Goal: Navigation & Orientation: Find specific page/section

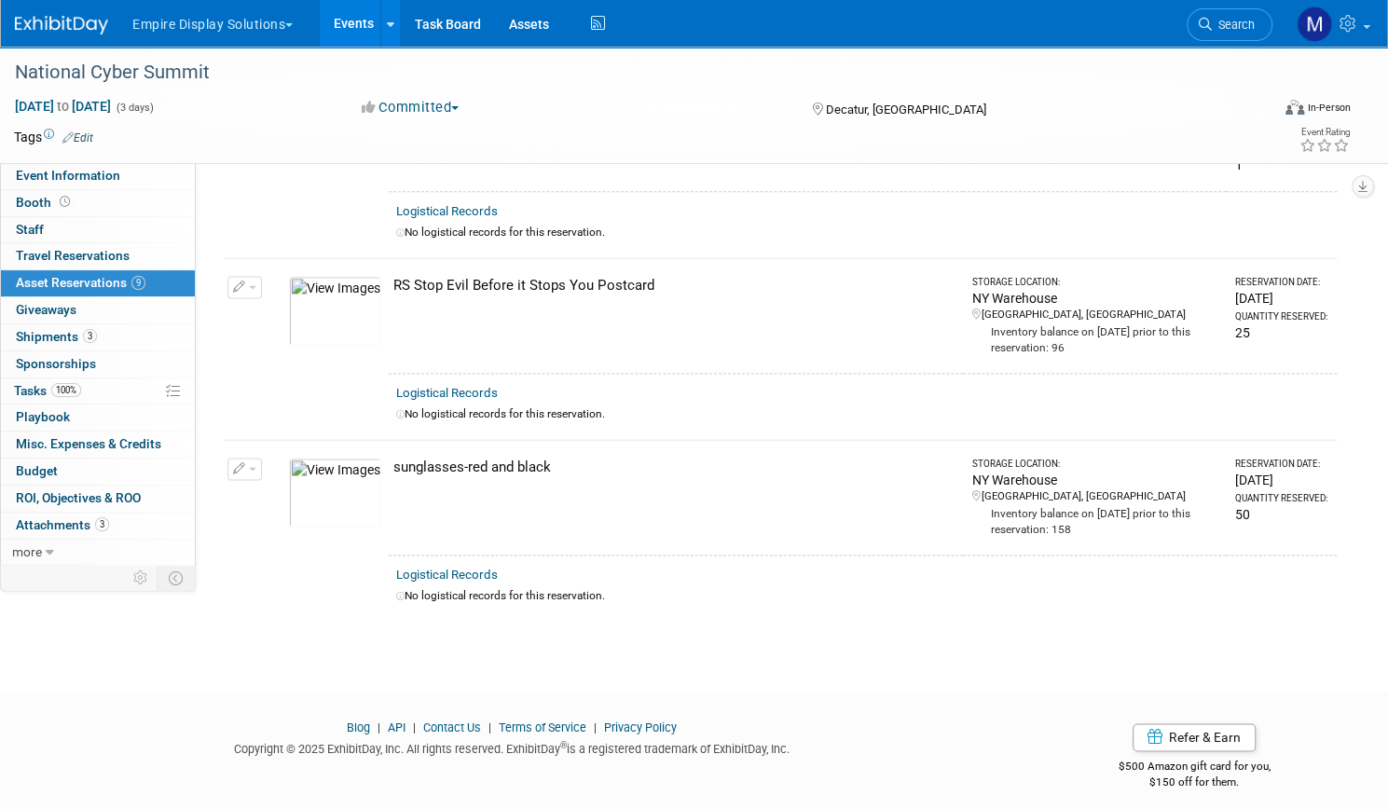
click at [276, 28] on button "Empire Display Solutions" at bounding box center [224, 20] width 186 height 41
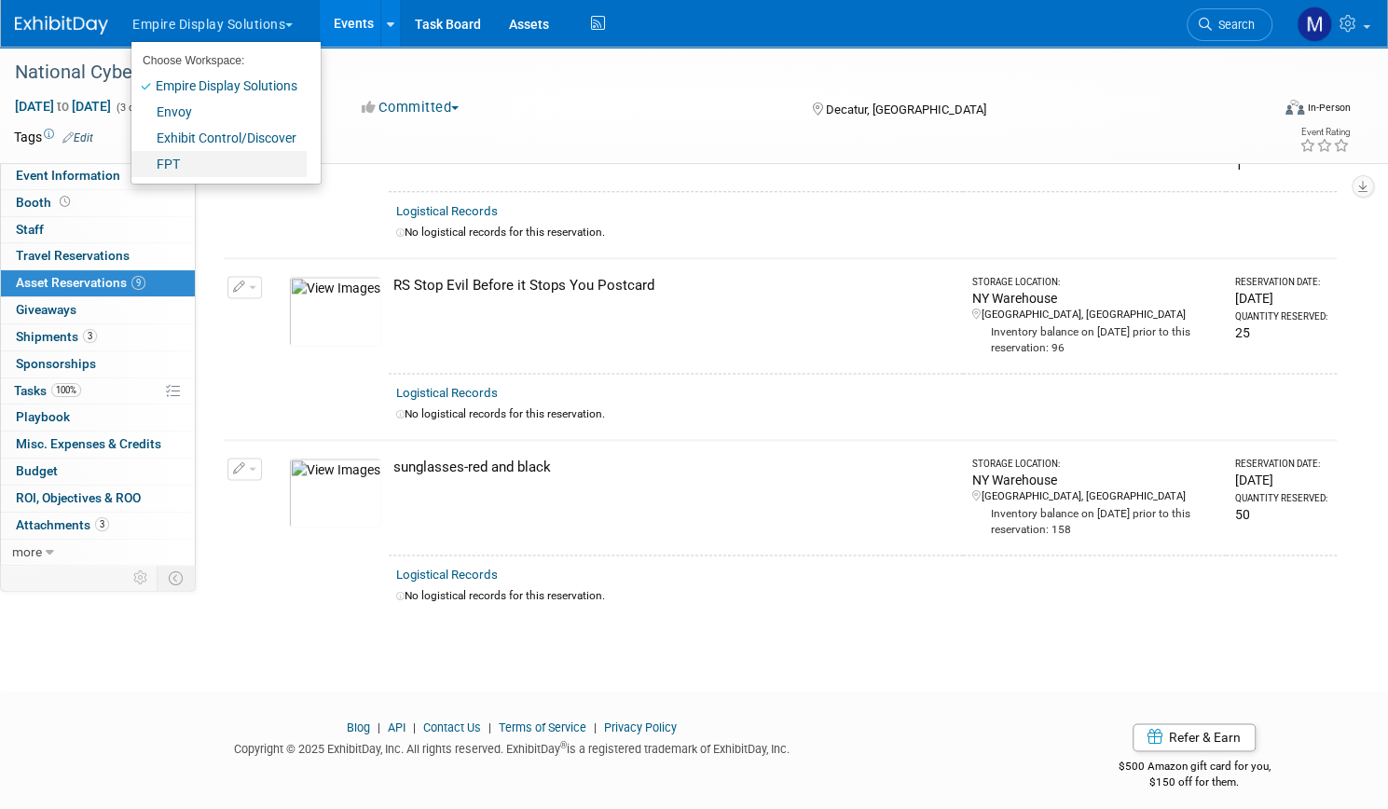
click at [226, 164] on link "FPT" at bounding box center [218, 164] width 175 height 26
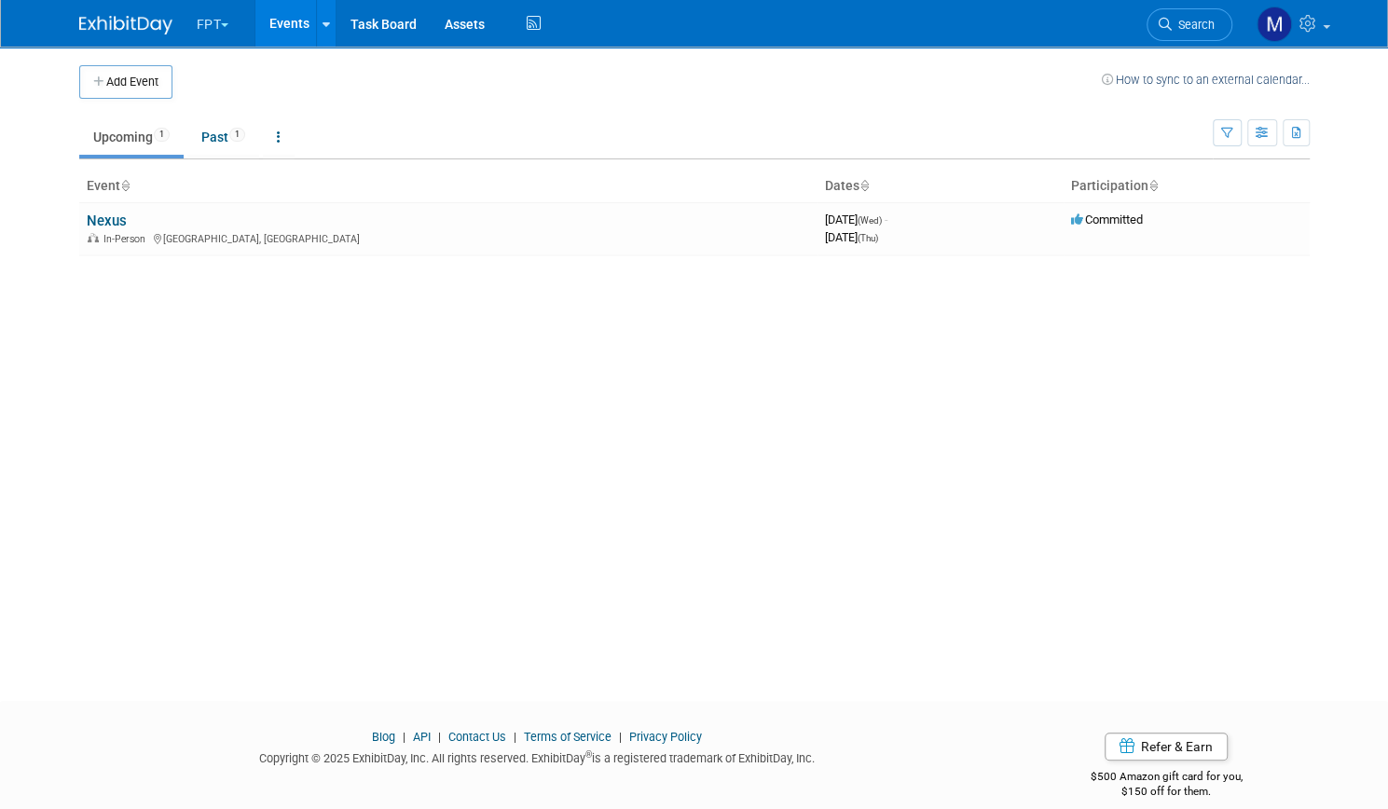
click at [202, 15] on button "FPT" at bounding box center [224, 20] width 58 height 41
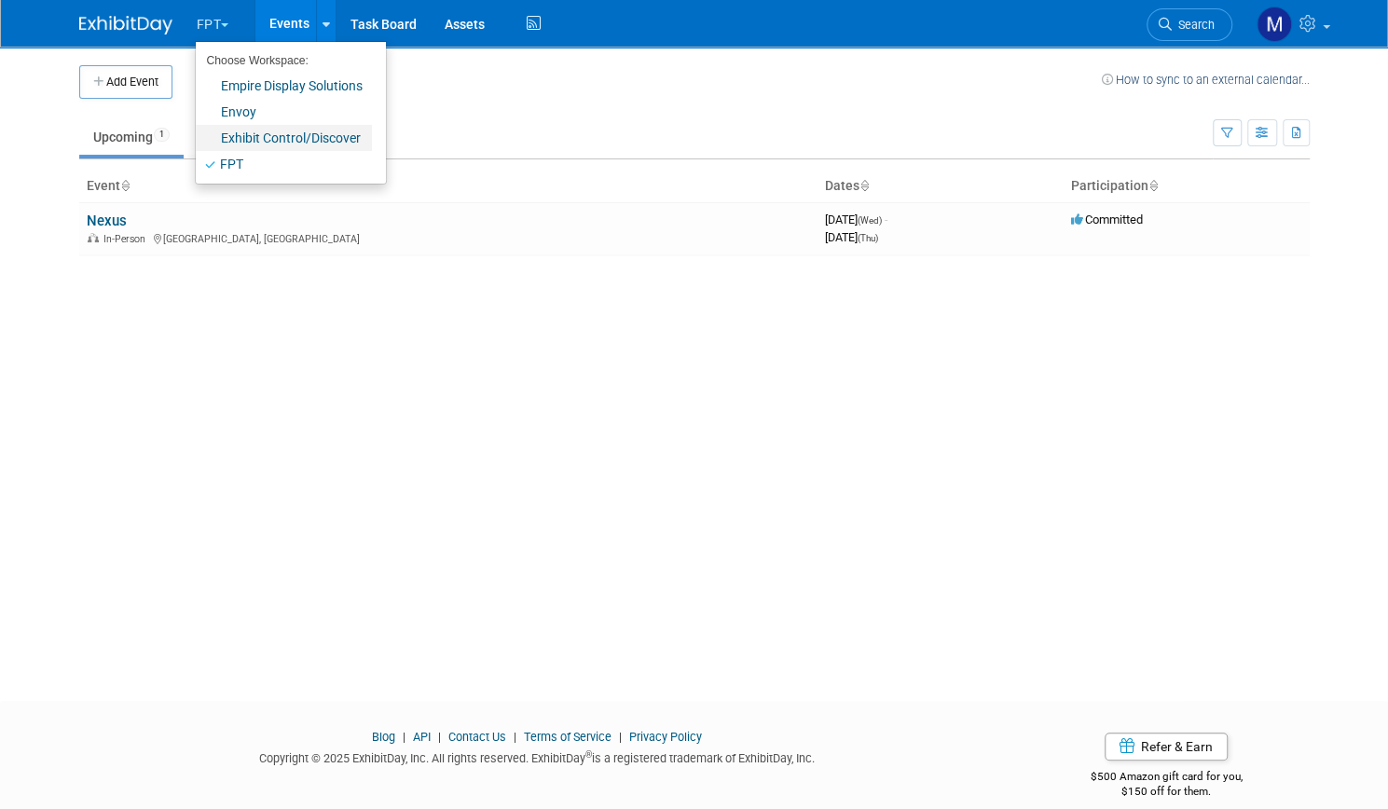
click at [222, 140] on link "Exhibit Control/Discover" at bounding box center [284, 138] width 176 height 26
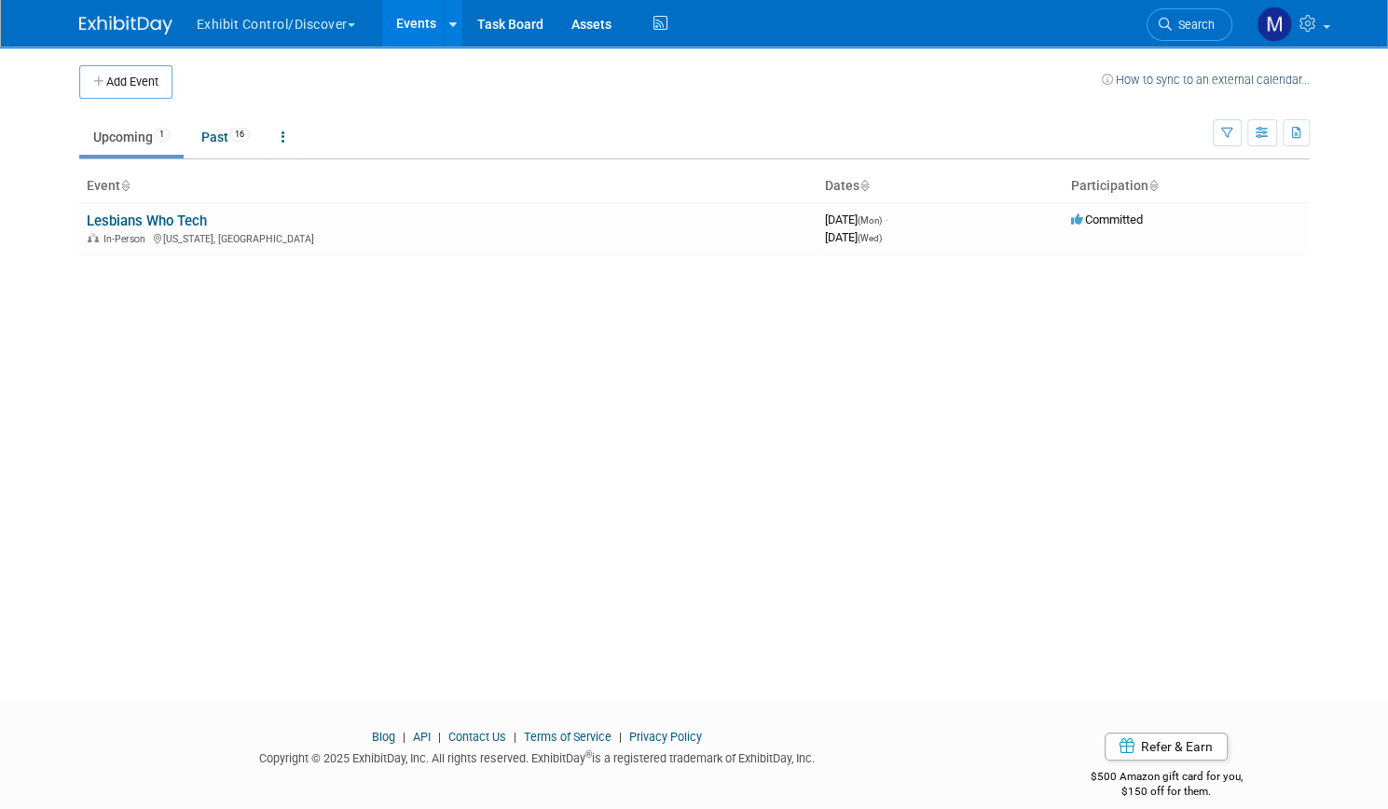
click at [216, 18] on button "Exhibit Control/Discover" at bounding box center [287, 20] width 184 height 41
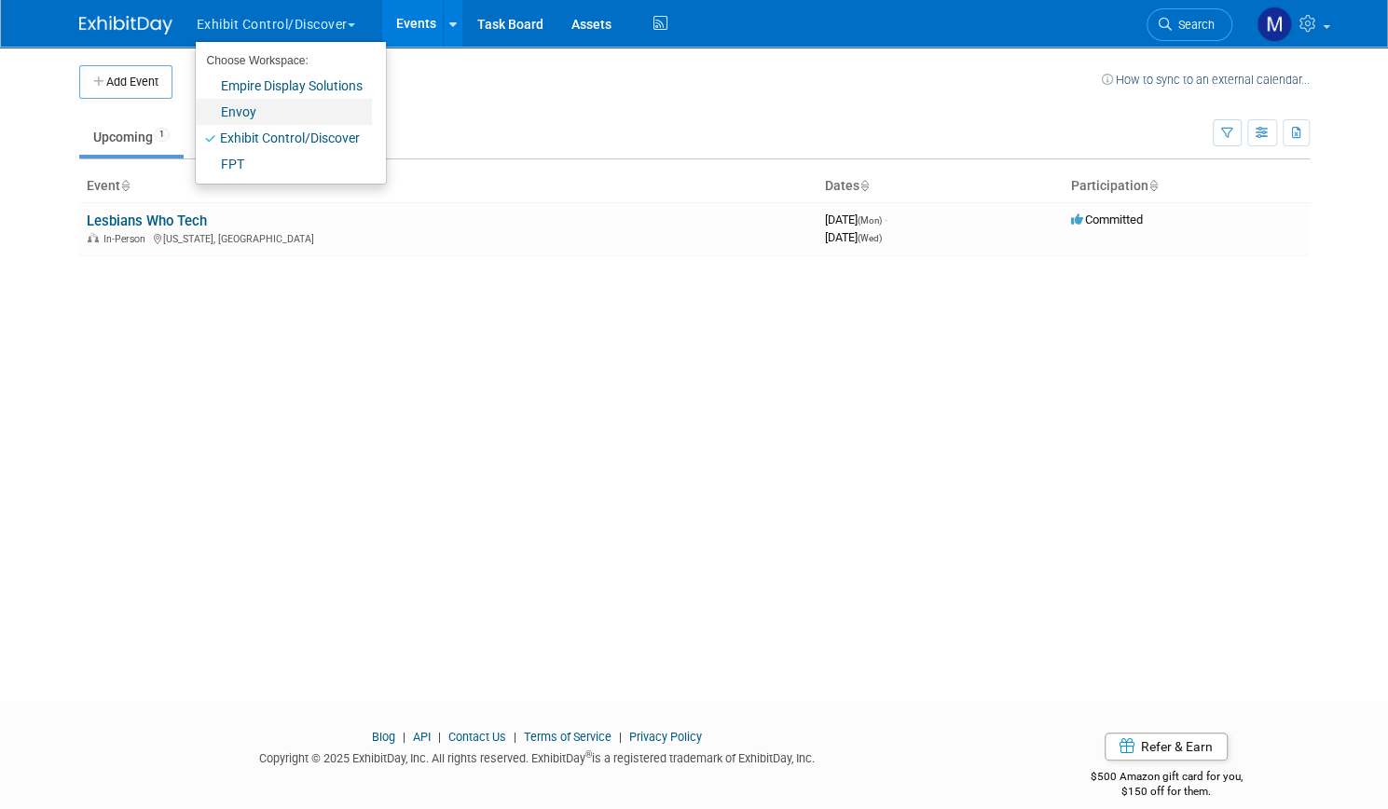
click at [222, 110] on link "Envoy" at bounding box center [284, 112] width 176 height 26
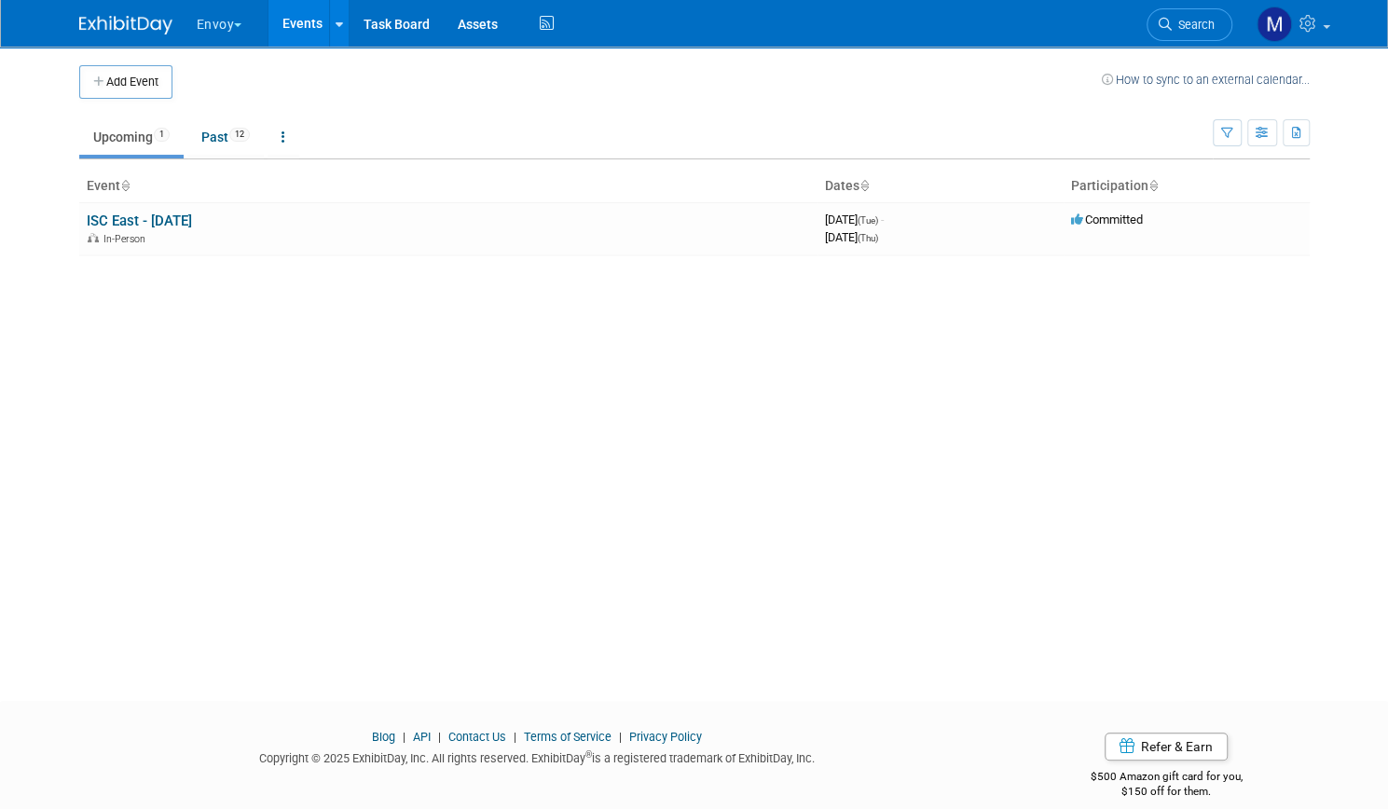
click at [213, 23] on button "Envoy" at bounding box center [230, 20] width 71 height 41
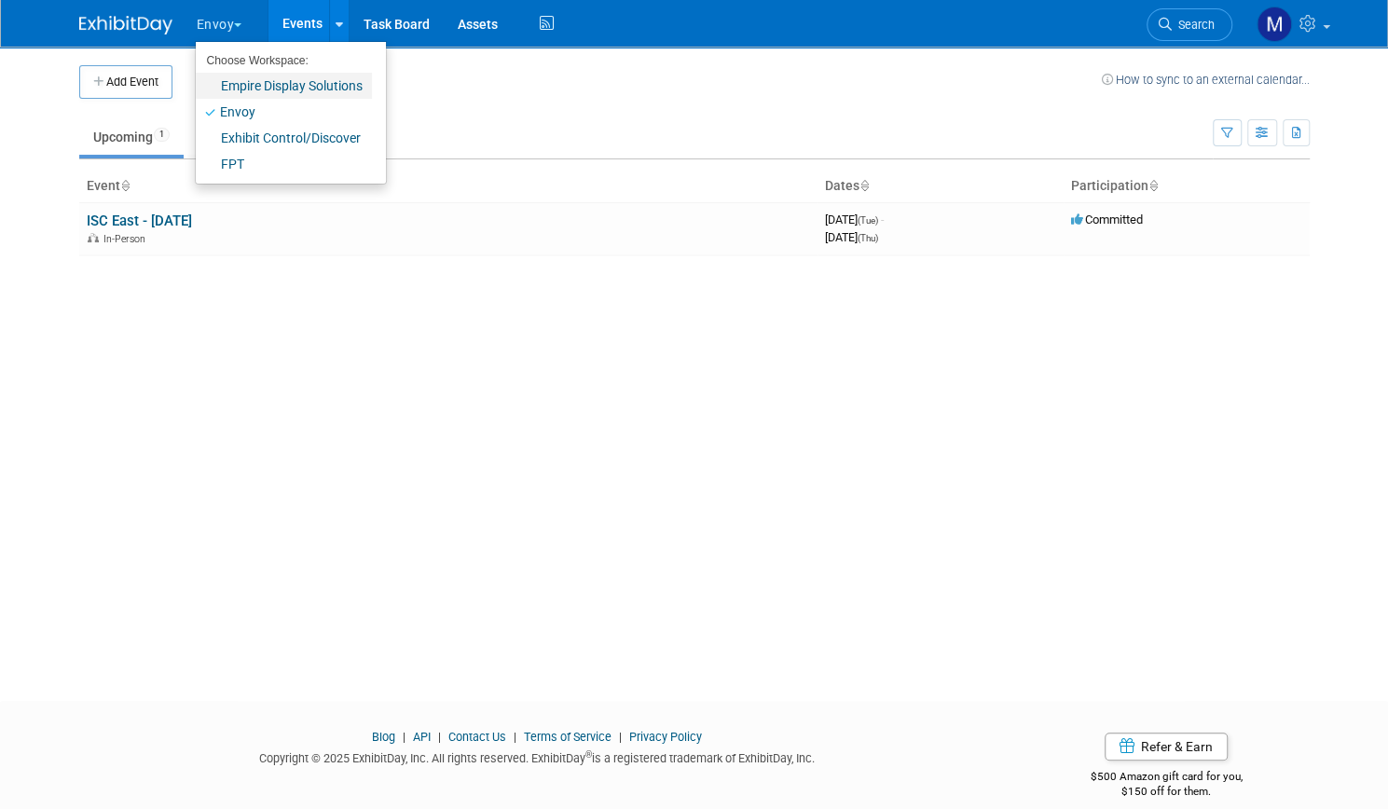
click at [221, 89] on link "Empire Display Solutions" at bounding box center [284, 86] width 176 height 26
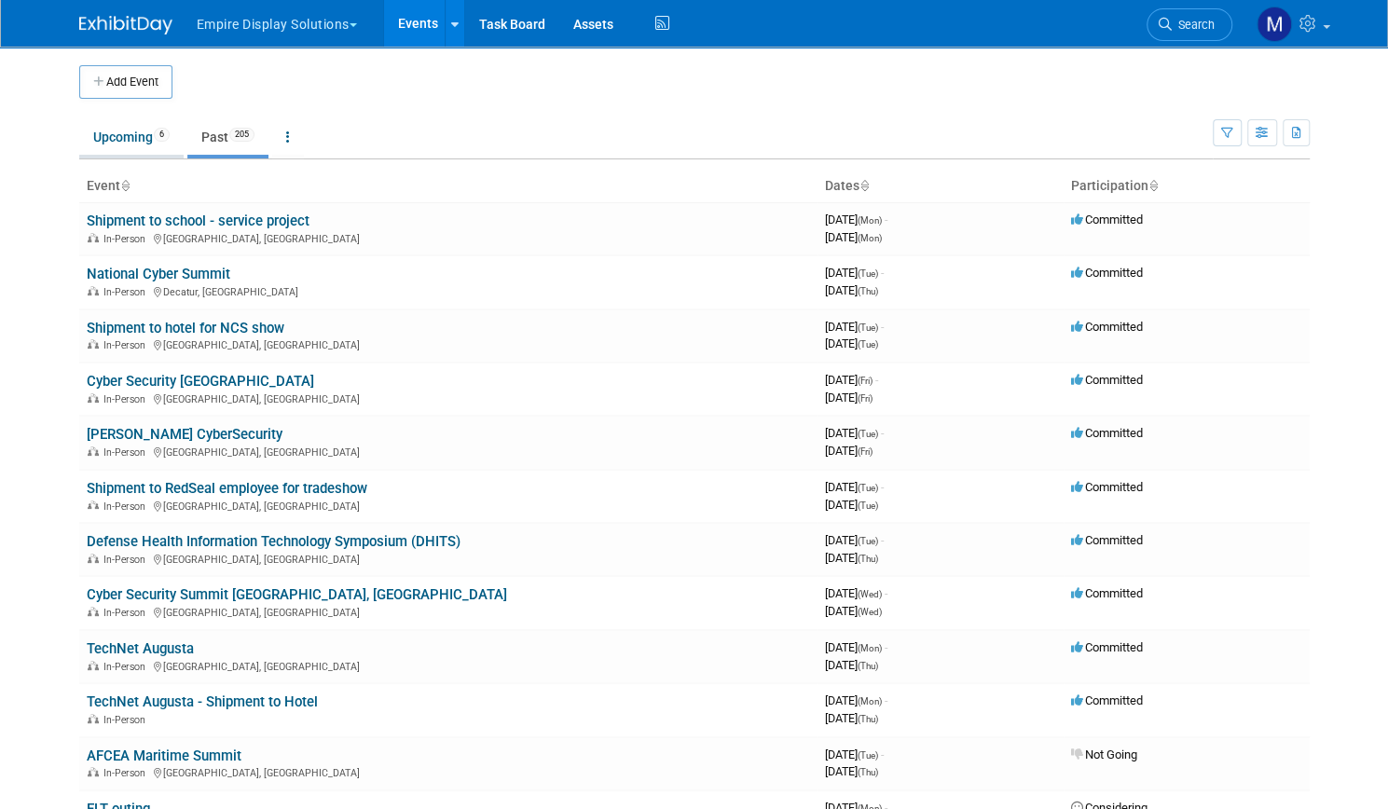
click at [119, 141] on link "Upcoming 6" at bounding box center [131, 136] width 104 height 35
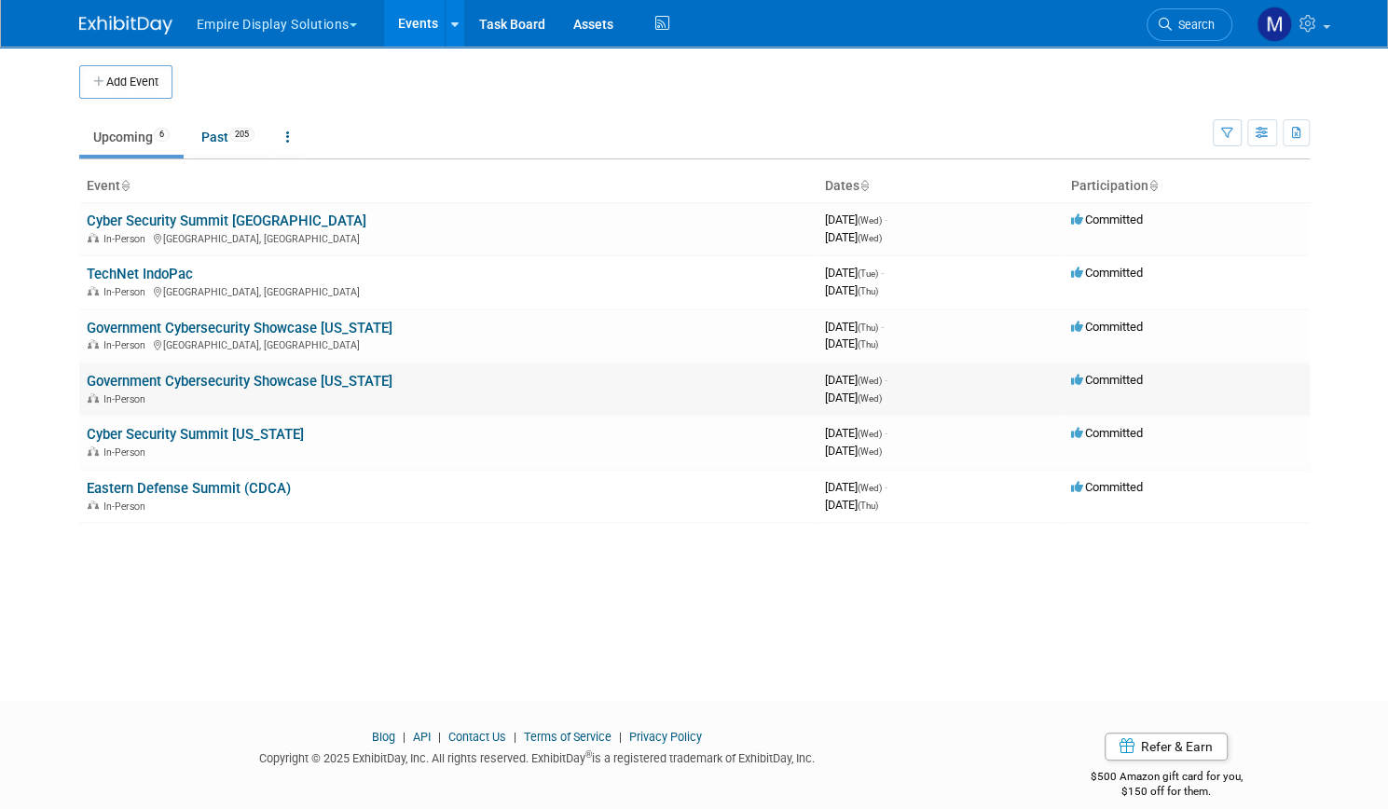
click at [186, 376] on link "Government Cybersecurity Showcase [US_STATE]" at bounding box center [240, 381] width 306 height 17
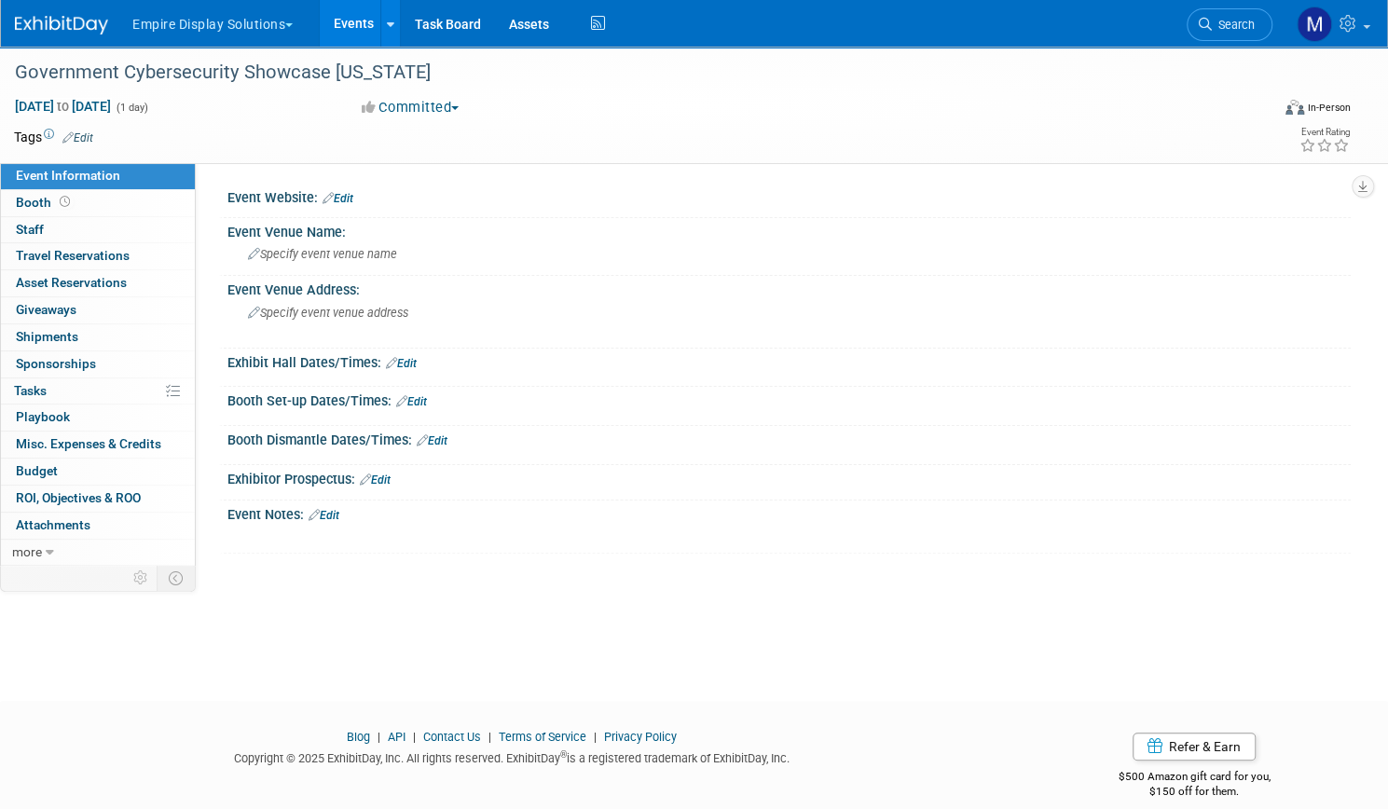
click at [388, 21] on link "Events" at bounding box center [354, 23] width 68 height 47
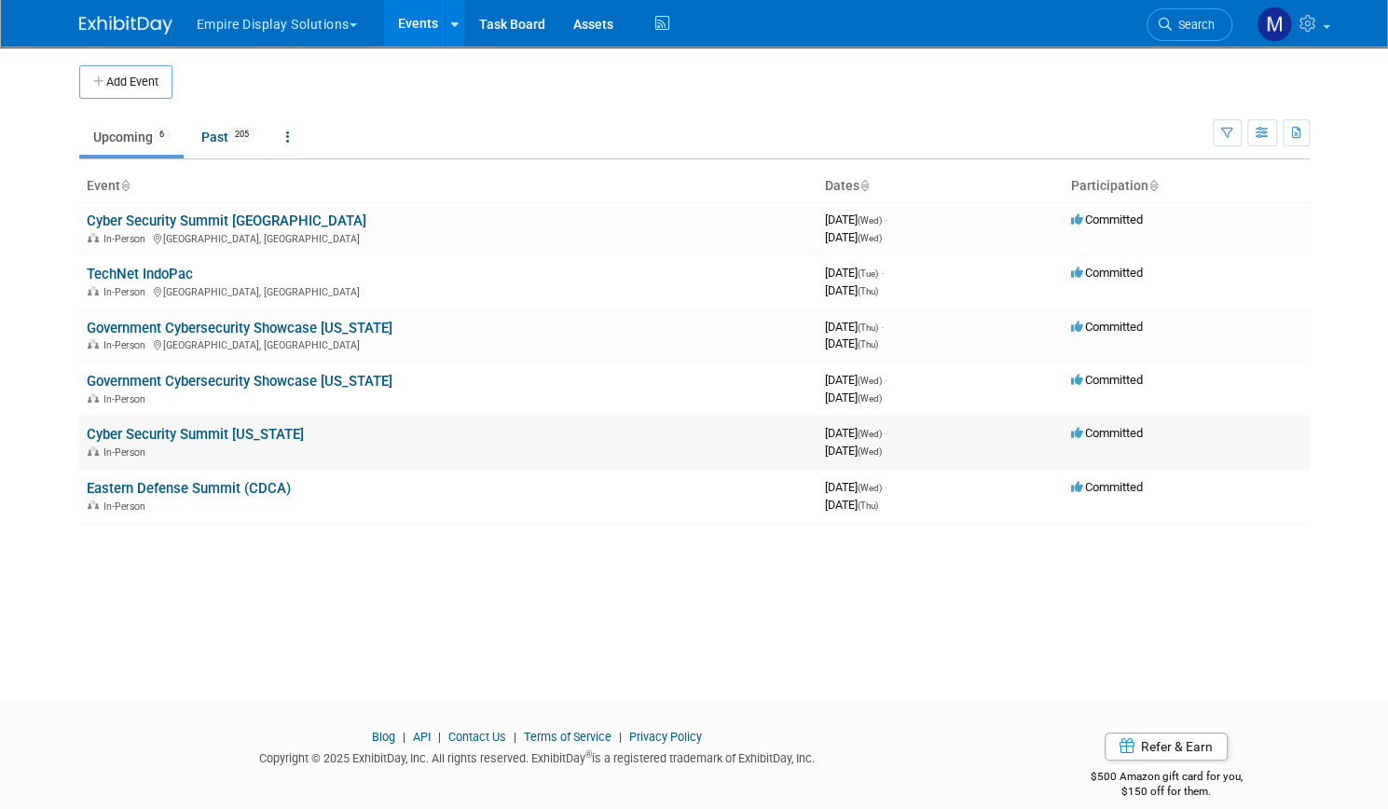
click at [145, 429] on link "Cyber Security Summit [US_STATE]" at bounding box center [195, 434] width 217 height 17
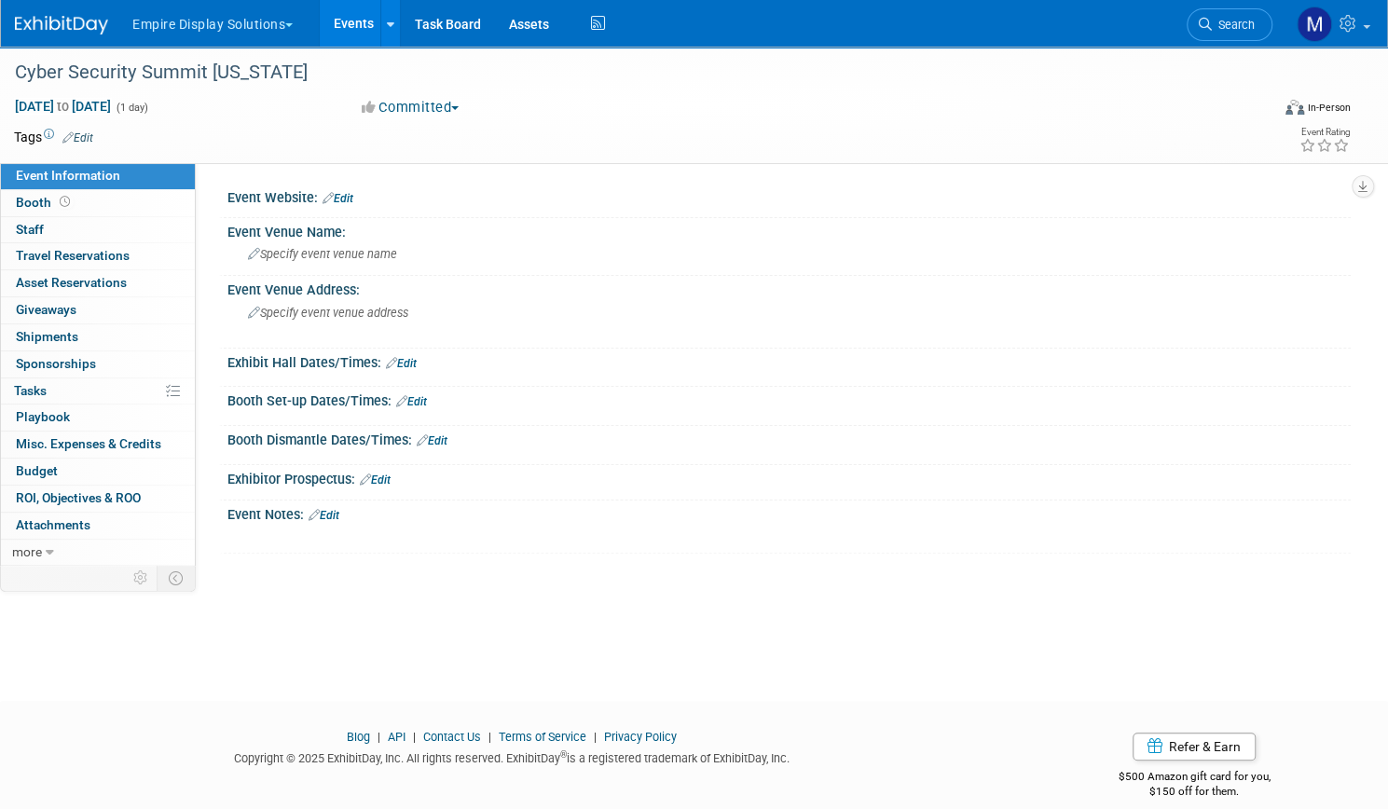
click at [386, 10] on link "Events" at bounding box center [354, 23] width 68 height 47
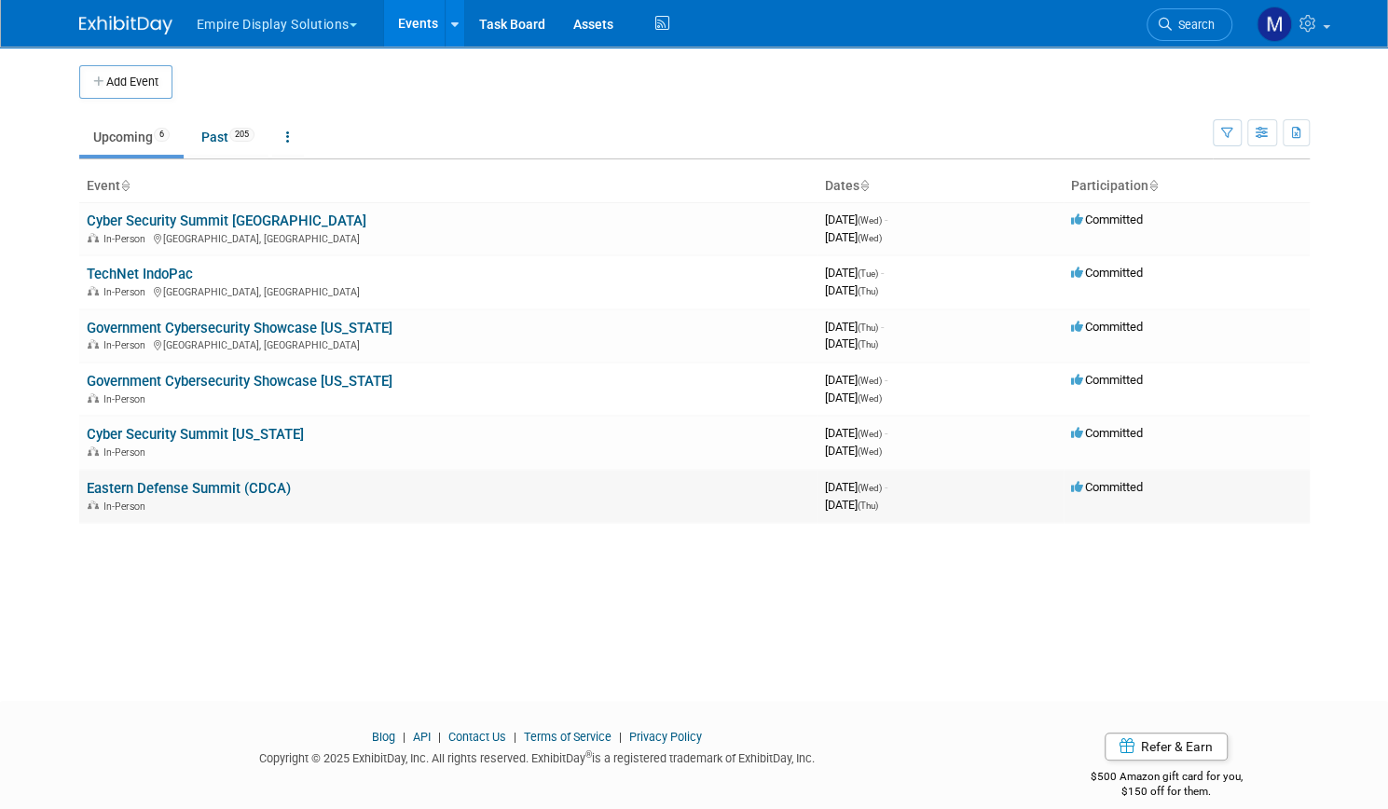
click at [162, 486] on link "Eastern Defense Summit (CDCA)" at bounding box center [189, 488] width 204 height 17
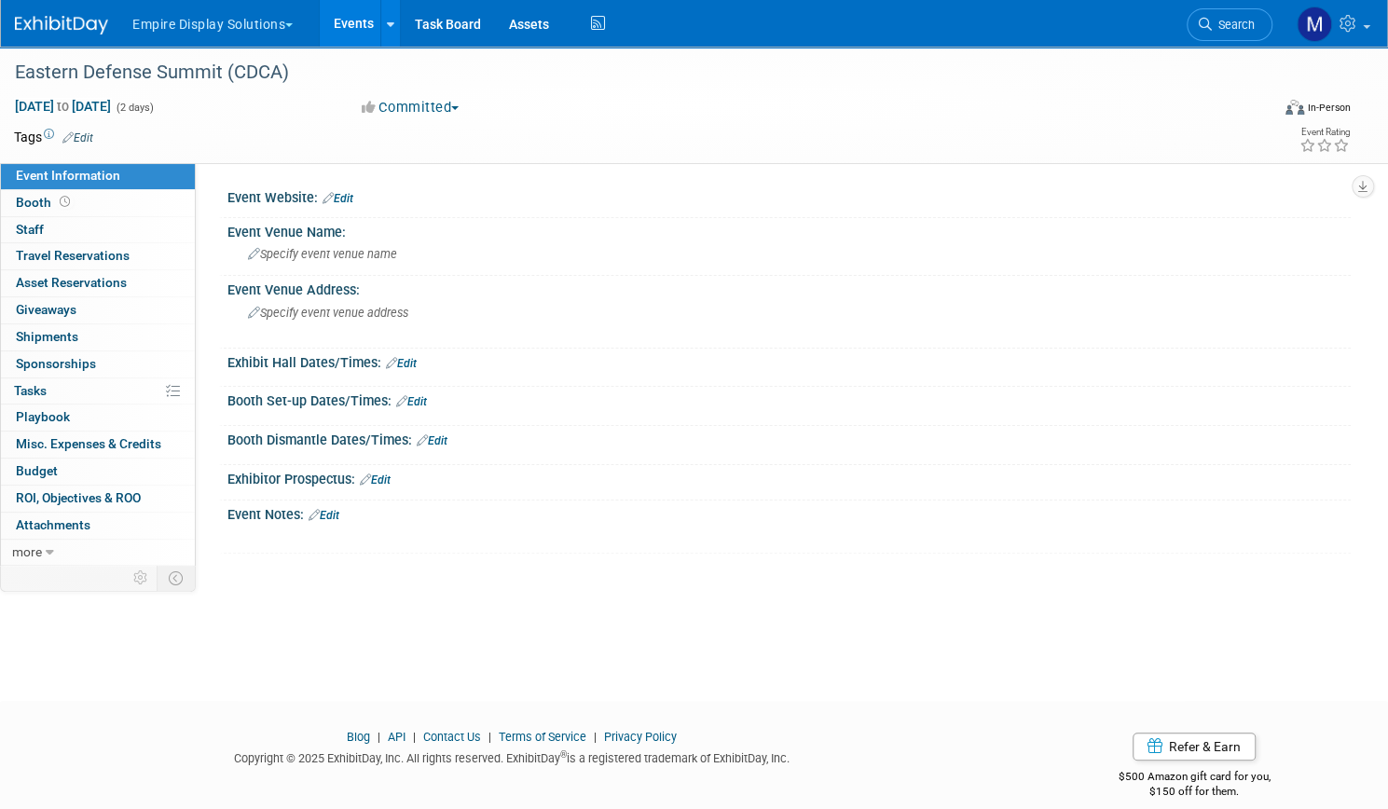
click at [388, 16] on link "Events" at bounding box center [354, 23] width 68 height 47
